Goal: Information Seeking & Learning: Learn about a topic

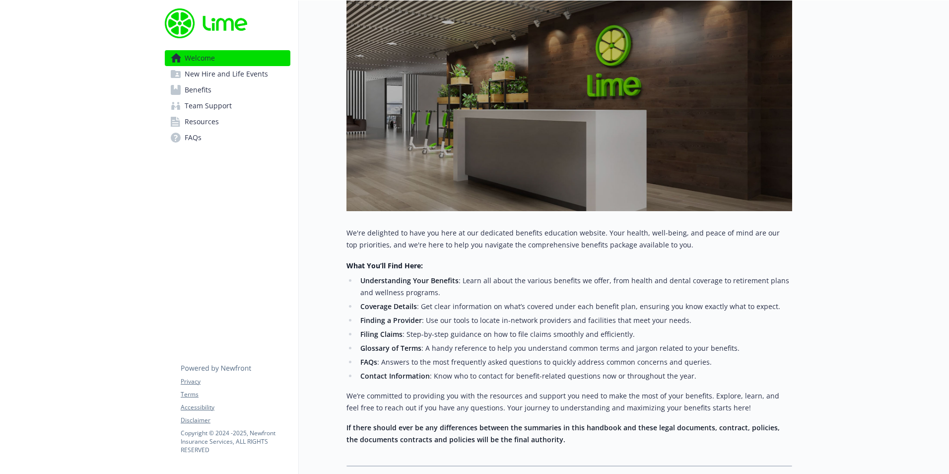
scroll to position [220, 0]
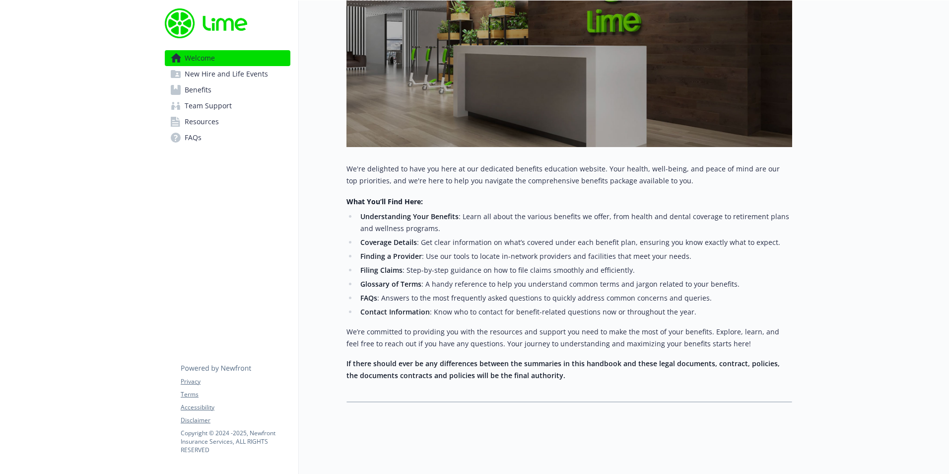
click at [192, 89] on span "Benefits" at bounding box center [198, 90] width 27 height 16
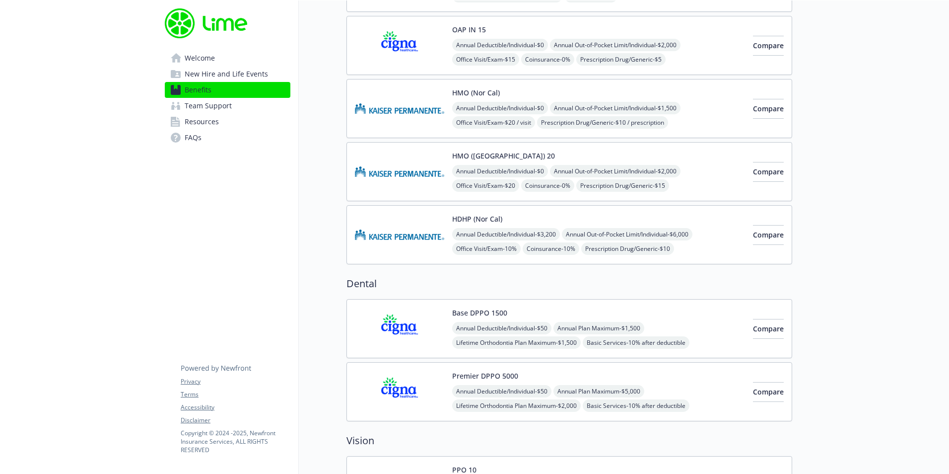
scroll to position [1493, 0]
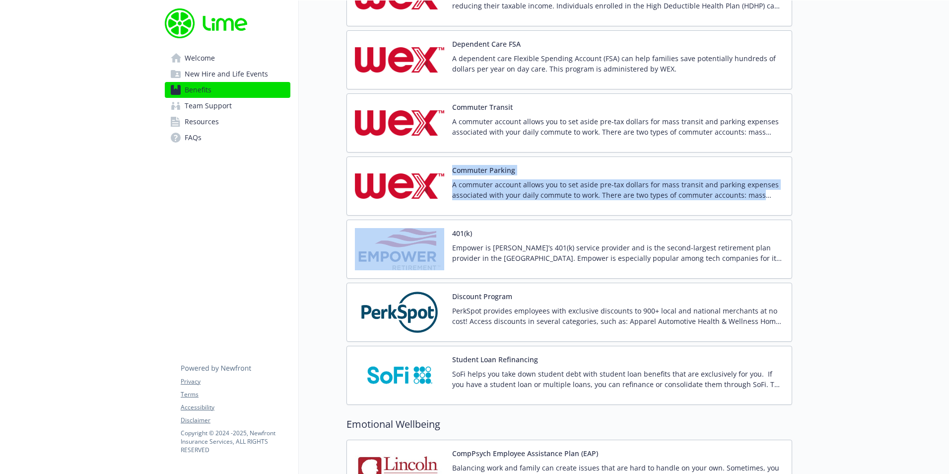
click at [448, 222] on div "Health Savings Account (HSA) A Health Savings Account (HSA) is an individually …" at bounding box center [569, 122] width 446 height 563
drag, startPoint x: 448, startPoint y: 222, endPoint x: 418, endPoint y: 240, distance: 34.7
click at [418, 240] on img at bounding box center [399, 249] width 89 height 42
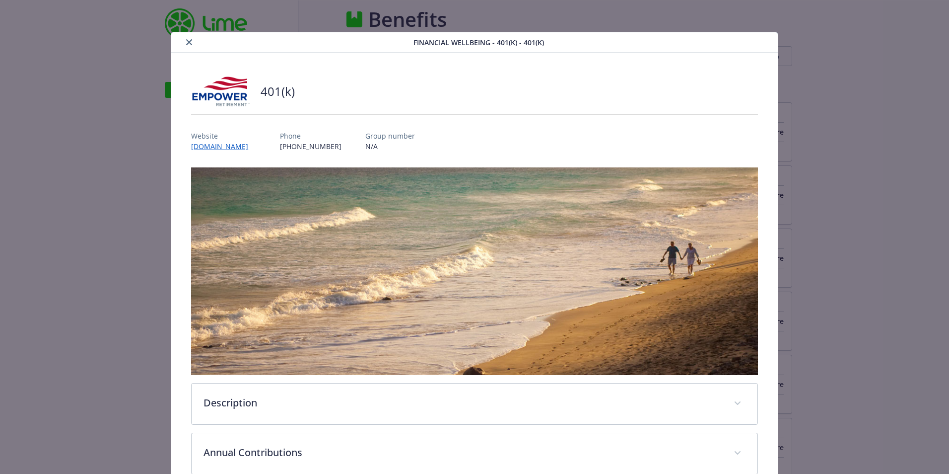
scroll to position [1493, 0]
click at [258, 143] on link "[DOMAIN_NAME]" at bounding box center [224, 145] width 67 height 11
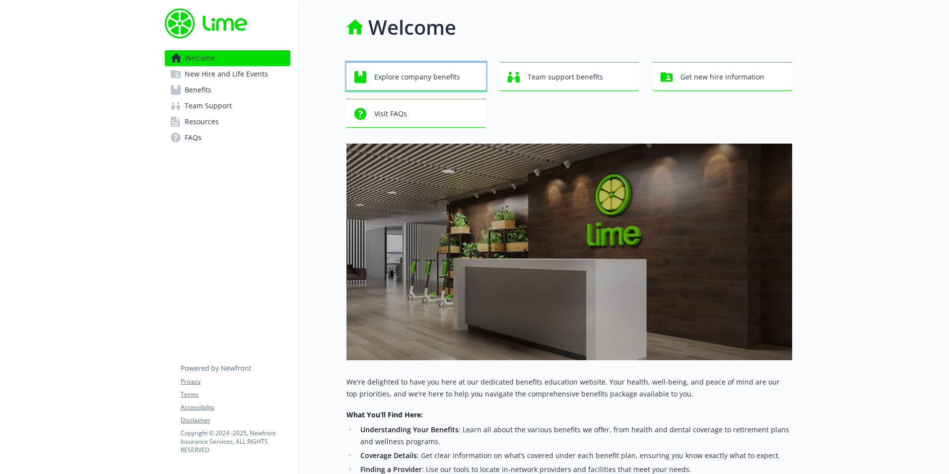
click at [413, 81] on span "Explore company benefits" at bounding box center [417, 77] width 86 height 19
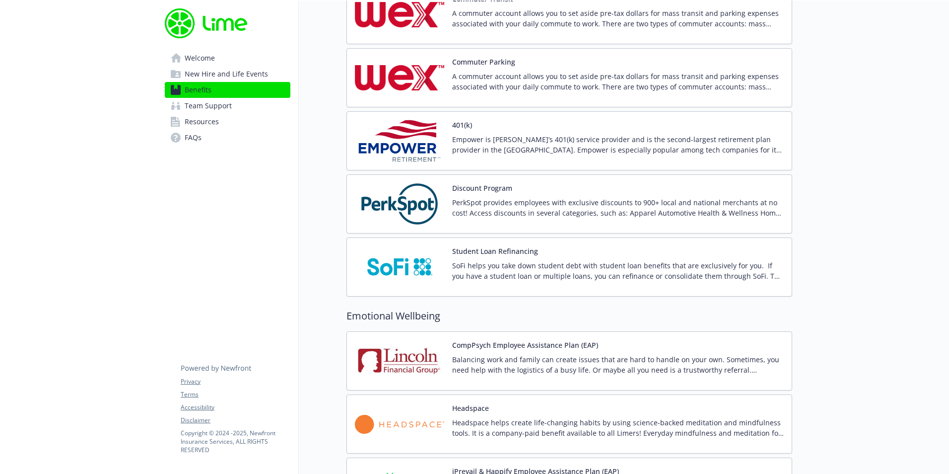
scroll to position [1642, 0]
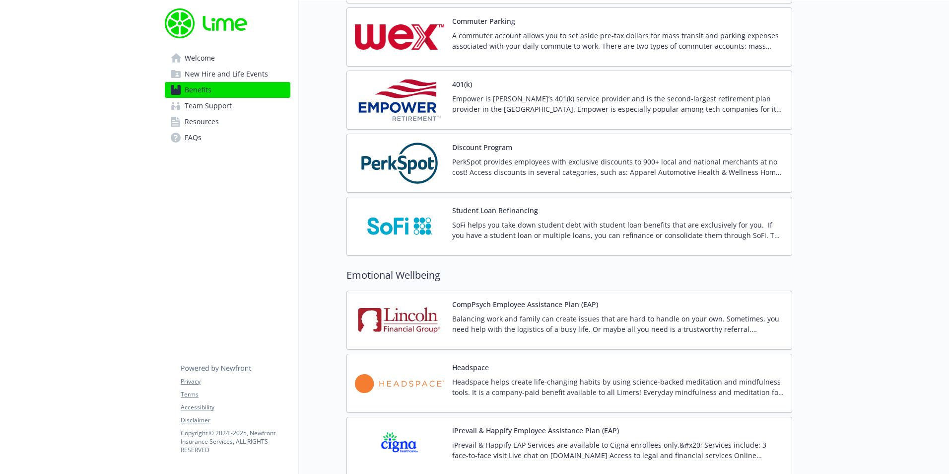
click at [400, 101] on img at bounding box center [399, 100] width 89 height 42
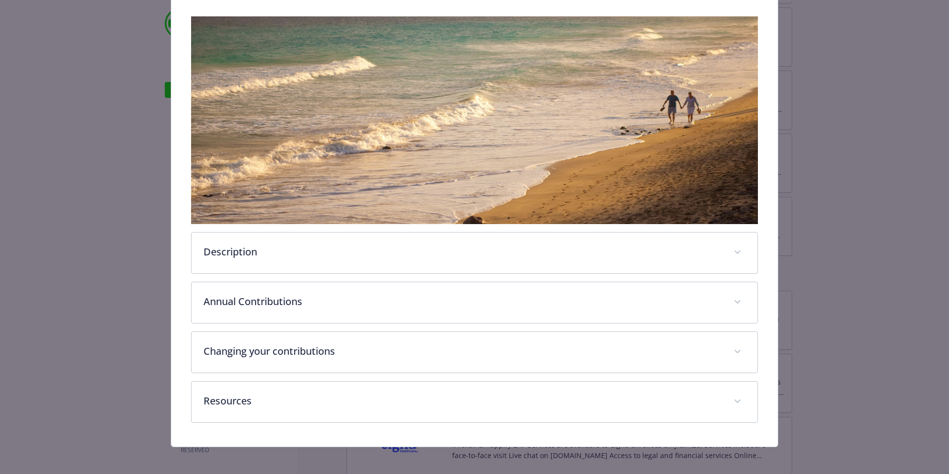
scroll to position [154, 0]
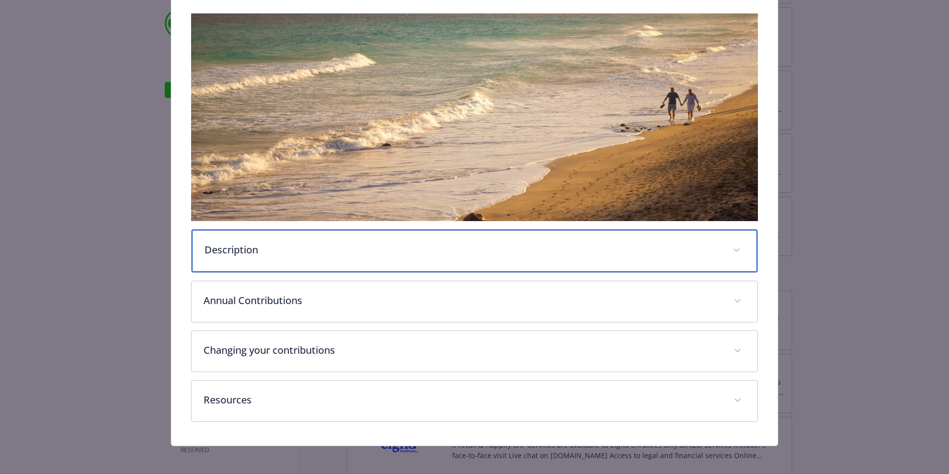
click at [358, 253] on p "Description" at bounding box center [462, 249] width 516 height 15
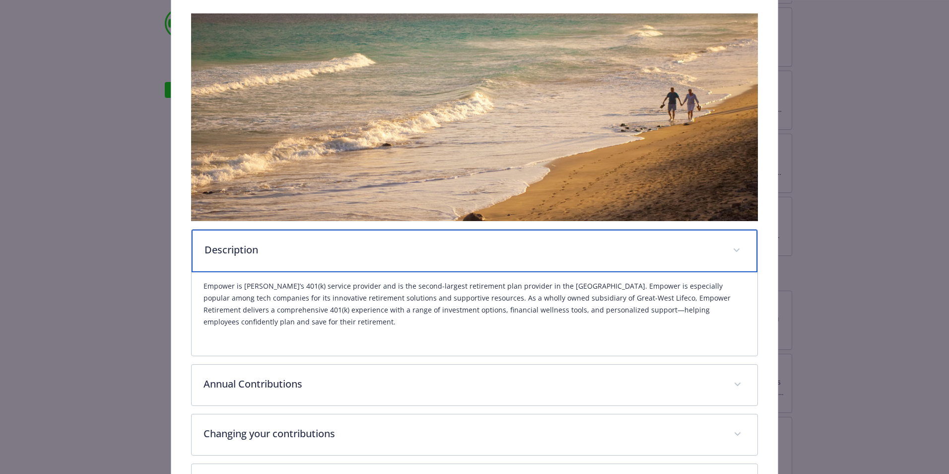
click at [358, 253] on p "Description" at bounding box center [462, 249] width 516 height 15
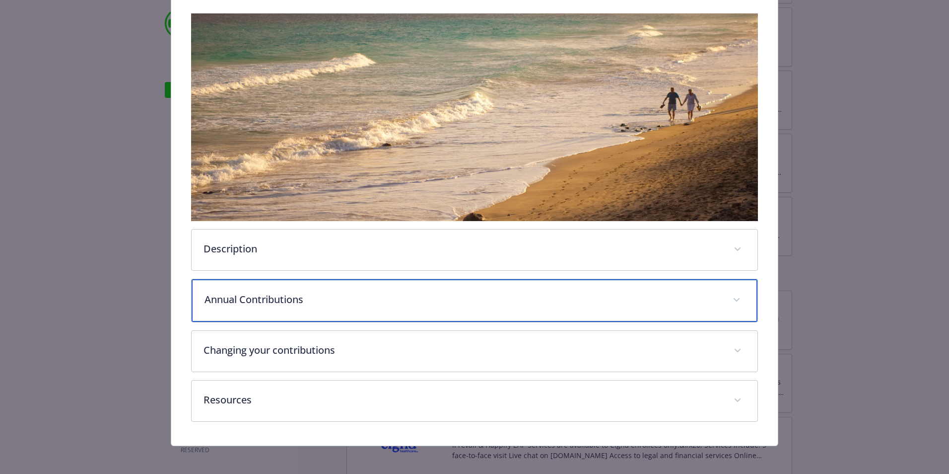
click at [352, 296] on p "Annual Contributions" at bounding box center [462, 299] width 516 height 15
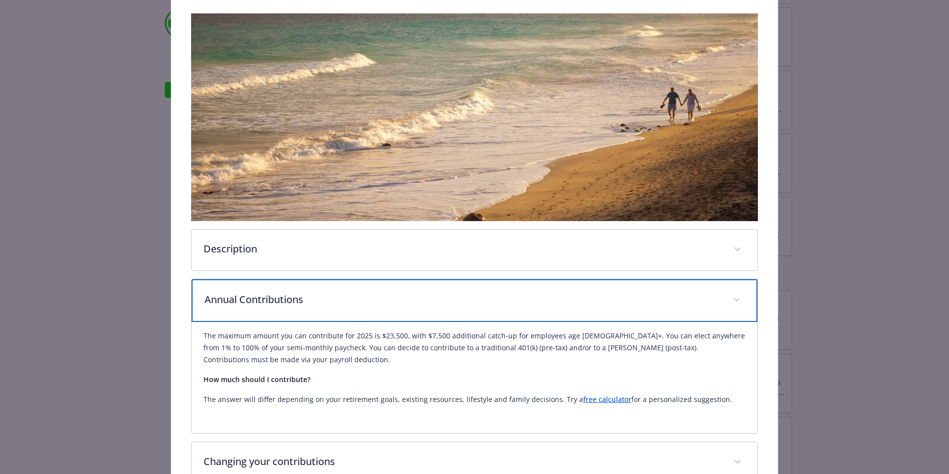
click at [352, 297] on p "Annual Contributions" at bounding box center [462, 299] width 516 height 15
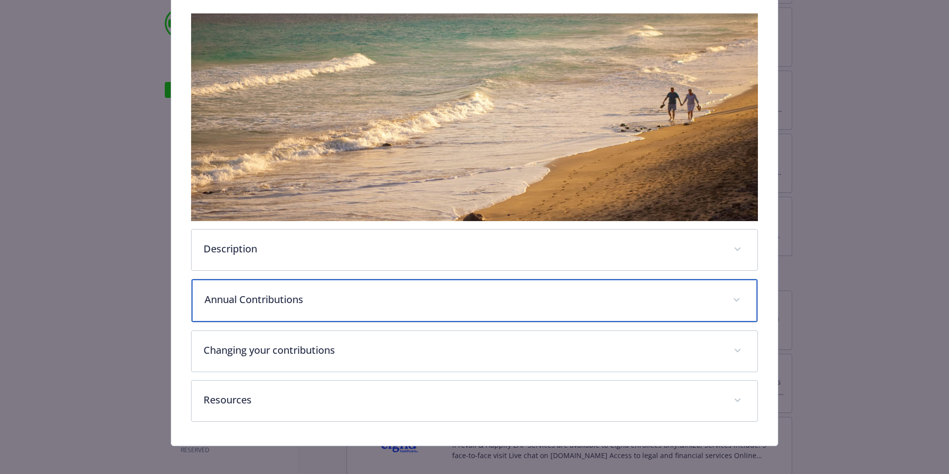
click at [345, 304] on p "Annual Contributions" at bounding box center [462, 299] width 516 height 15
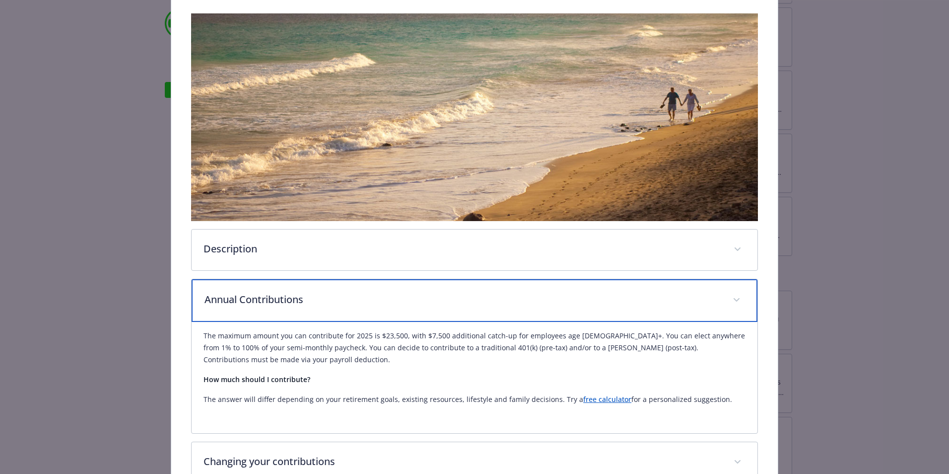
scroll to position [267, 0]
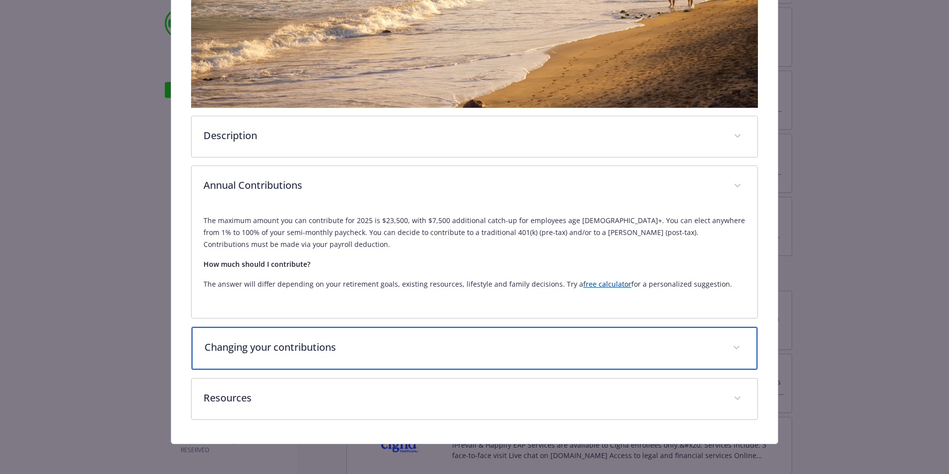
click at [341, 343] on p "Changing your contributions" at bounding box center [462, 346] width 516 height 15
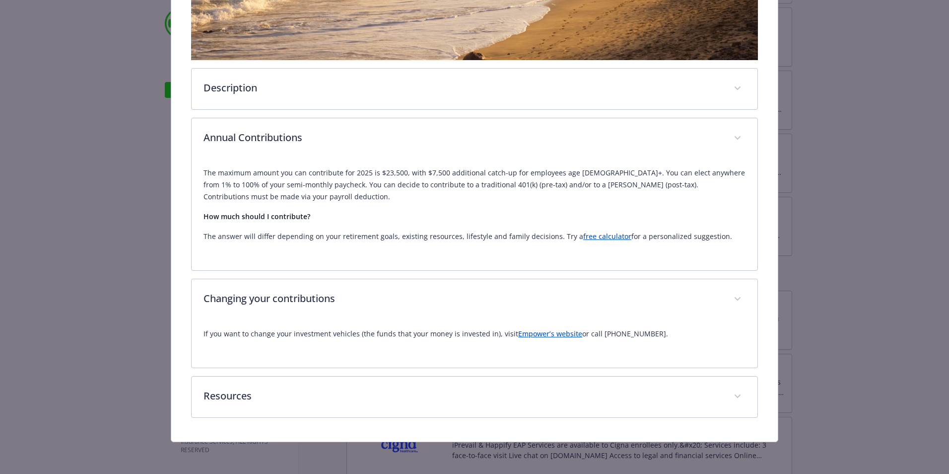
scroll to position [313, 0]
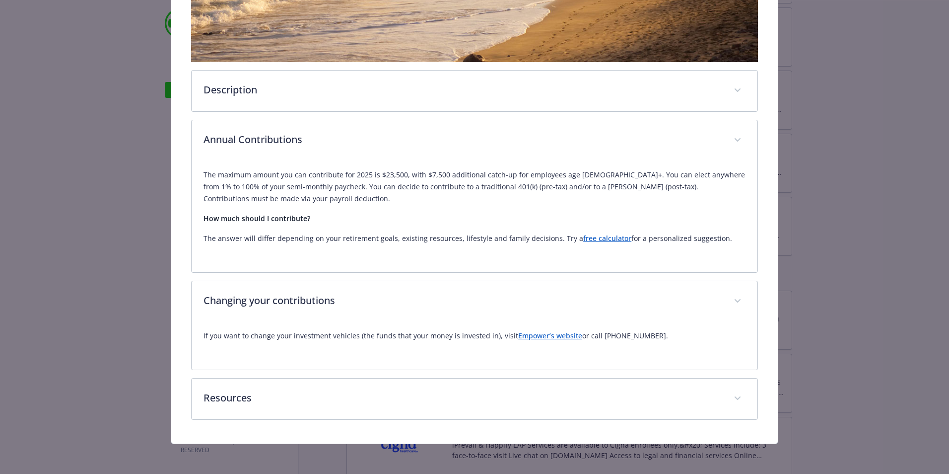
click at [533, 334] on link "Empower’s website" at bounding box center [550, 335] width 64 height 9
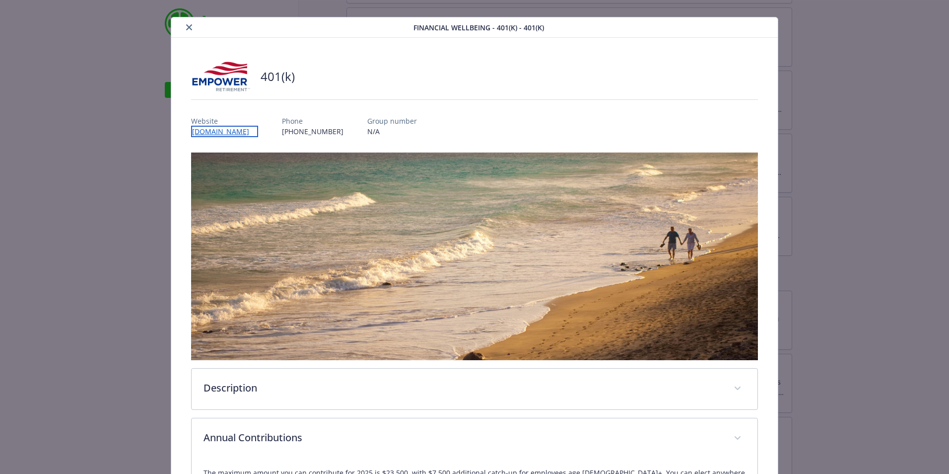
click at [254, 128] on link "[DOMAIN_NAME]" at bounding box center [224, 131] width 67 height 11
